Goal: Obtain resource: Download file/media

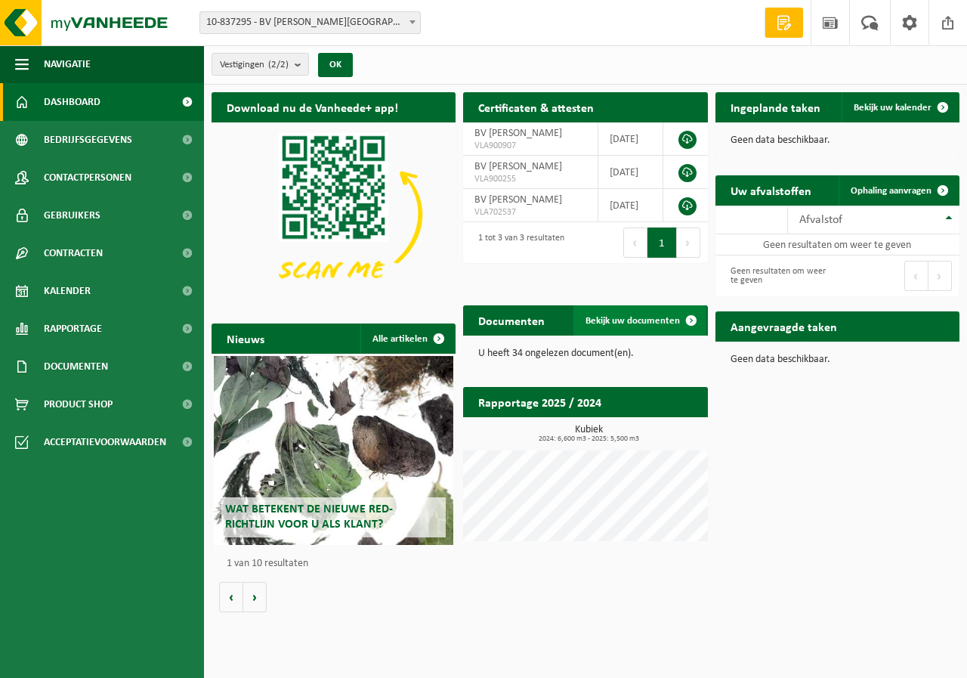
click at [622, 319] on span "Bekijk uw documenten" at bounding box center [633, 321] width 94 height 10
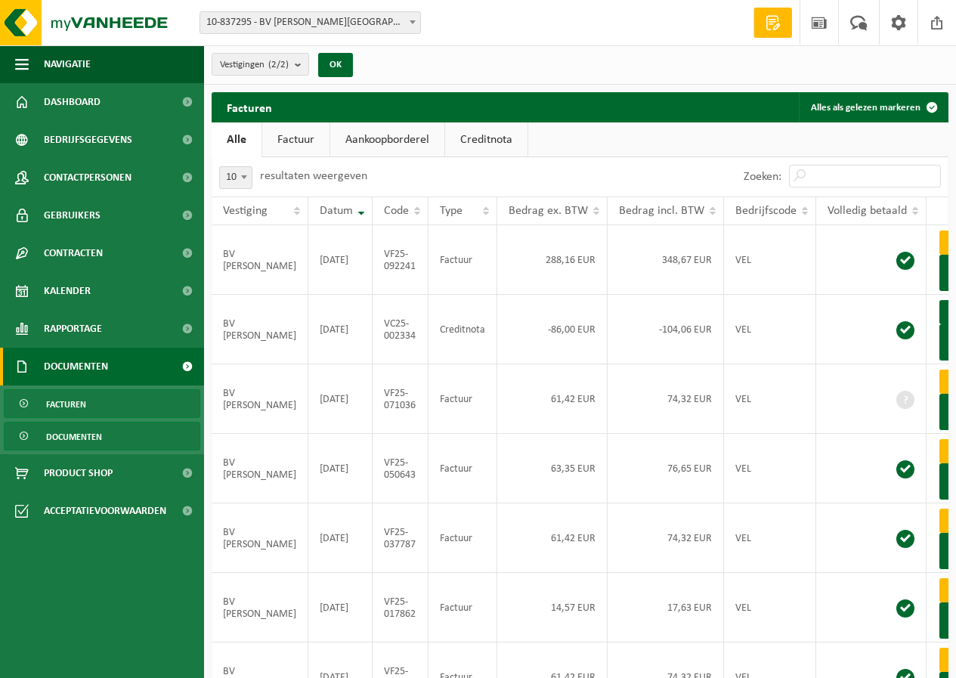
click at [88, 437] on span "Documenten" at bounding box center [74, 436] width 56 height 29
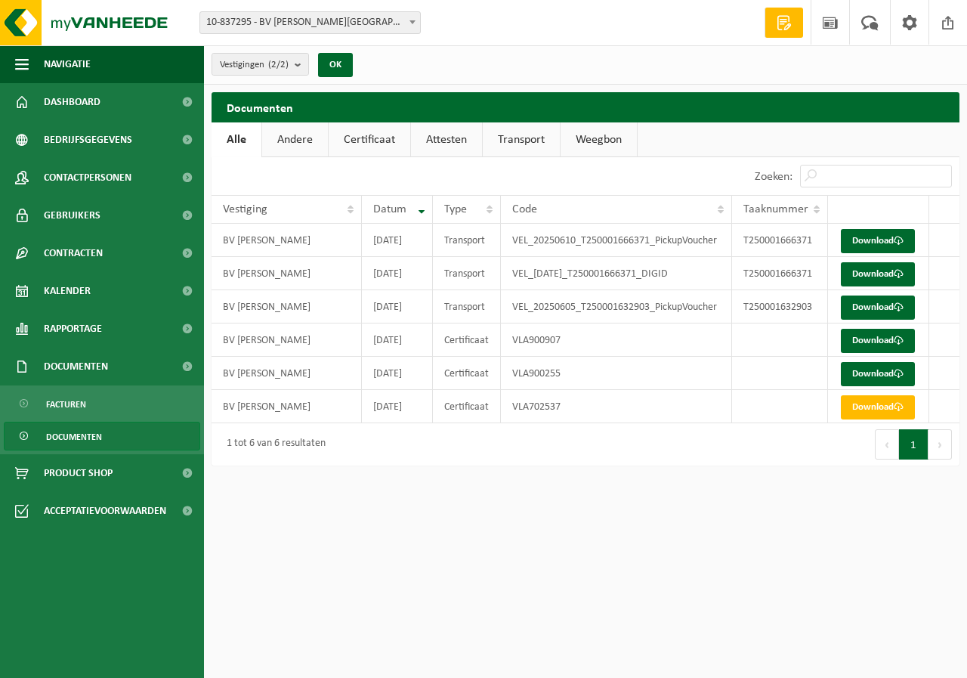
click at [519, 138] on link "Transport" at bounding box center [521, 139] width 77 height 35
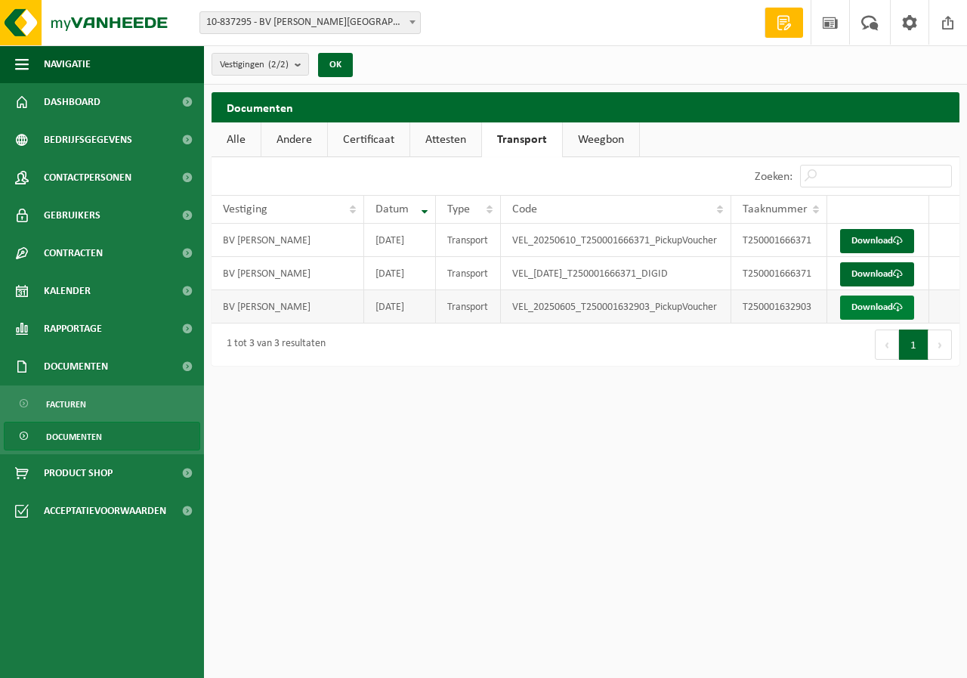
click at [858, 320] on link "Download" at bounding box center [877, 307] width 74 height 24
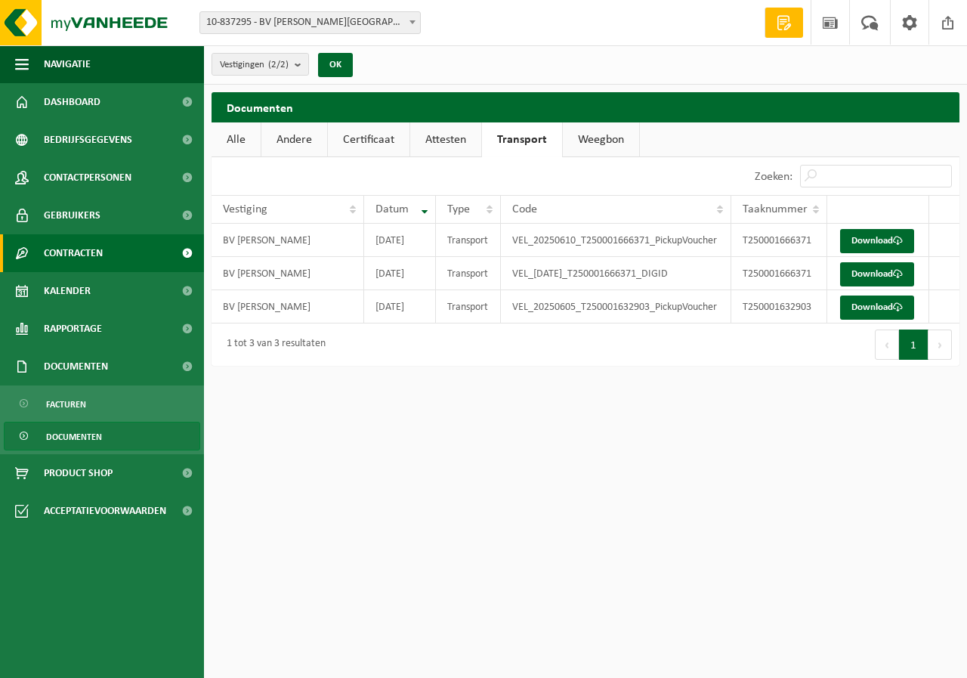
click at [91, 245] on span "Contracten" at bounding box center [73, 253] width 59 height 38
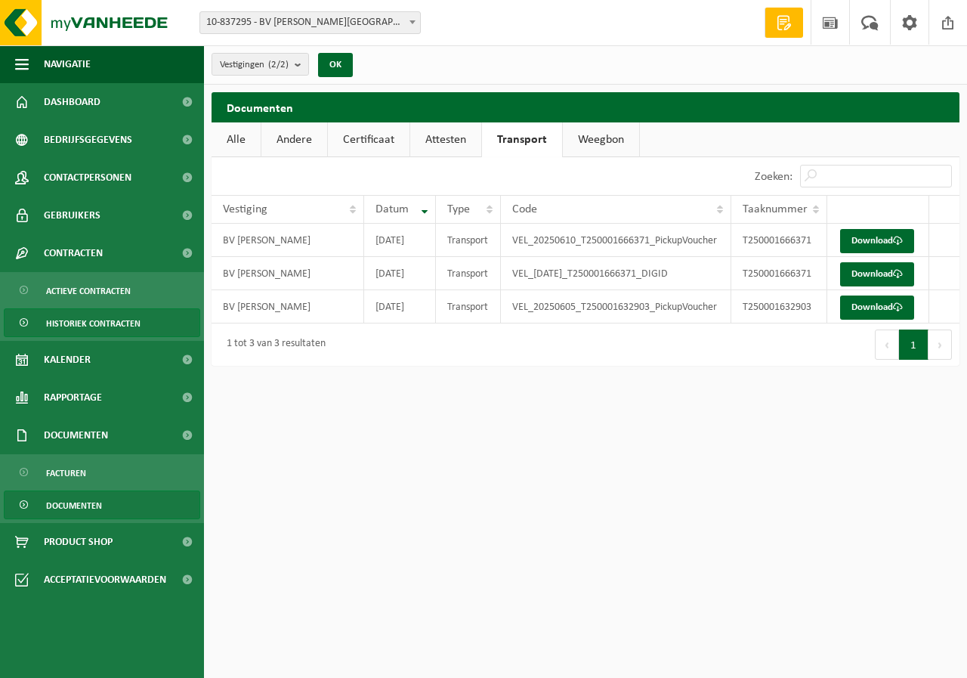
click at [113, 320] on span "Historiek contracten" at bounding box center [93, 323] width 94 height 29
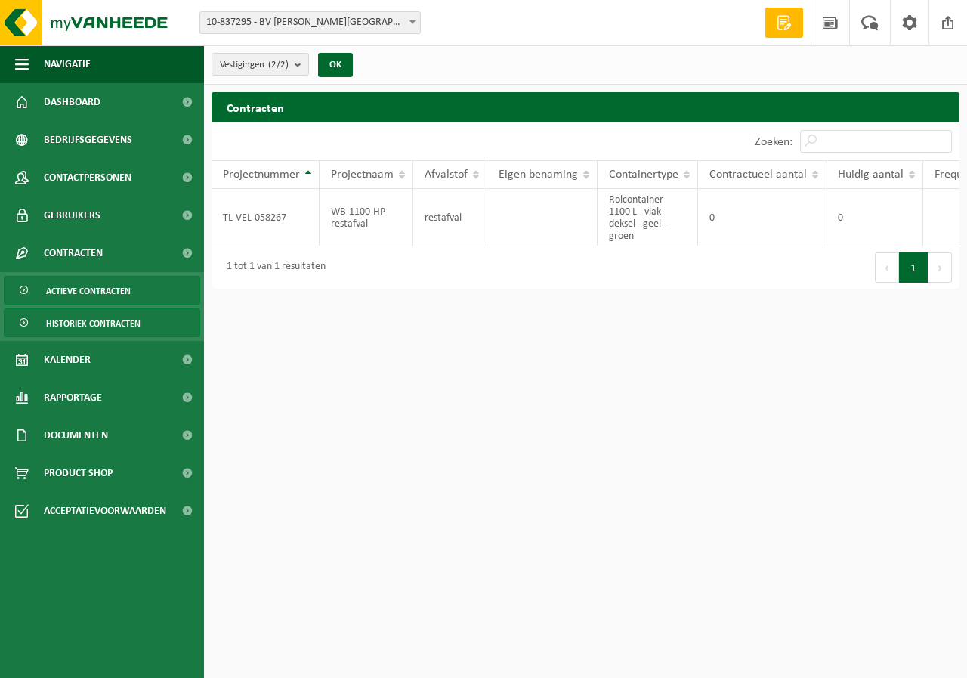
click at [107, 288] on span "Actieve contracten" at bounding box center [88, 291] width 85 height 29
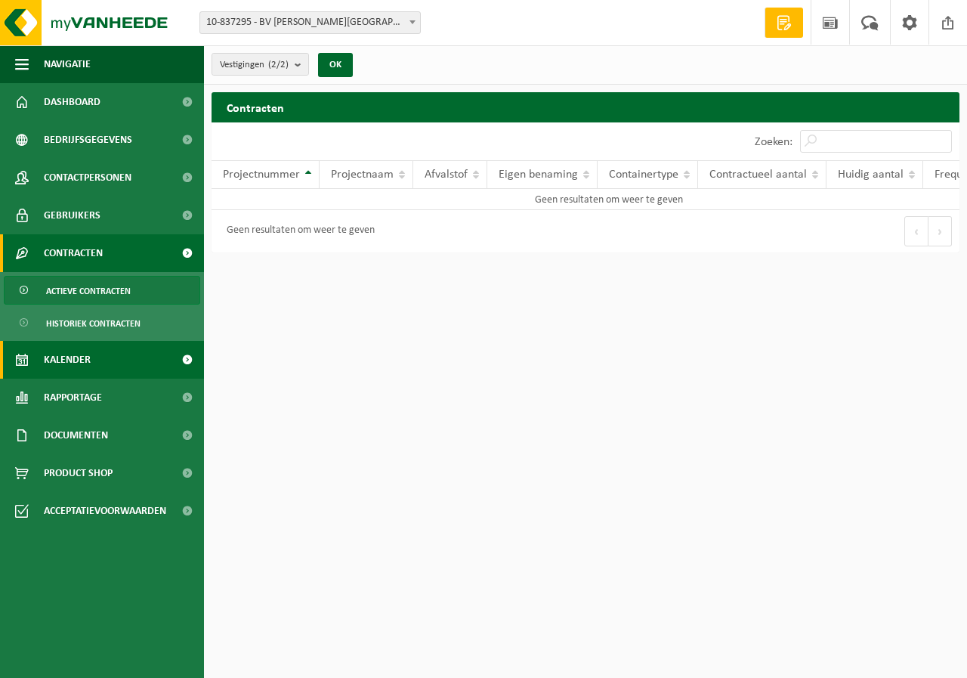
click at [76, 357] on span "Kalender" at bounding box center [67, 360] width 47 height 38
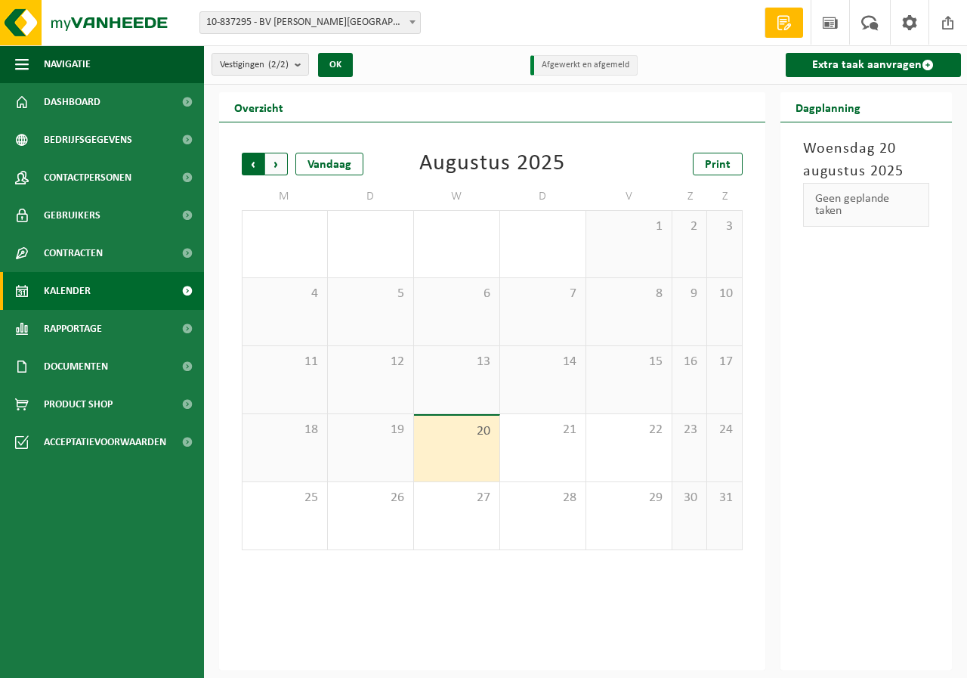
click at [277, 162] on span "Volgende" at bounding box center [276, 164] width 23 height 23
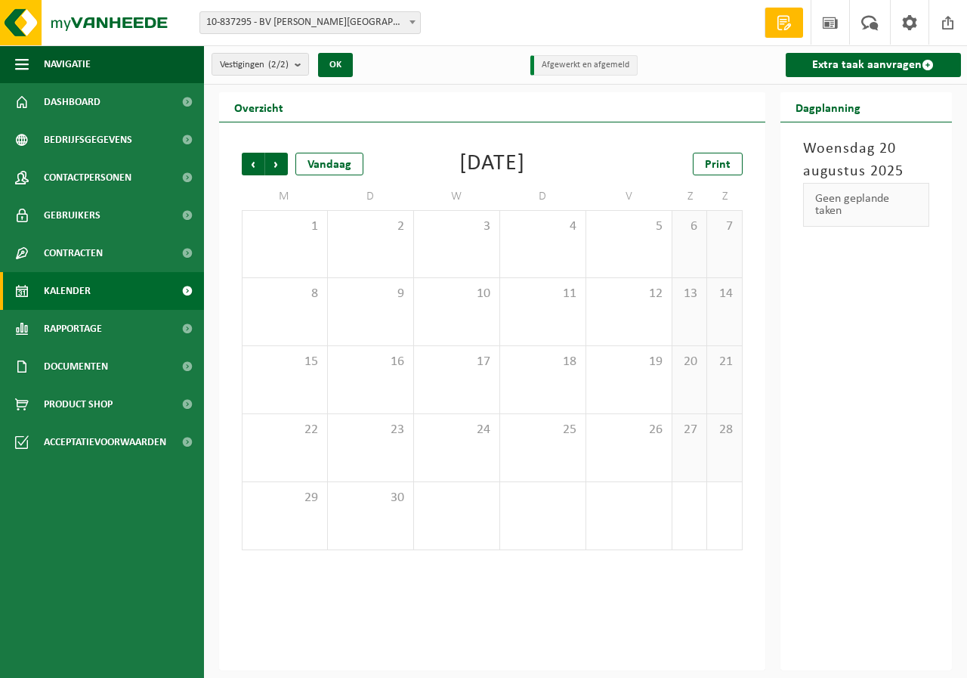
click at [277, 162] on span "Volgende" at bounding box center [276, 164] width 23 height 23
